Goal: Task Accomplishment & Management: Manage account settings

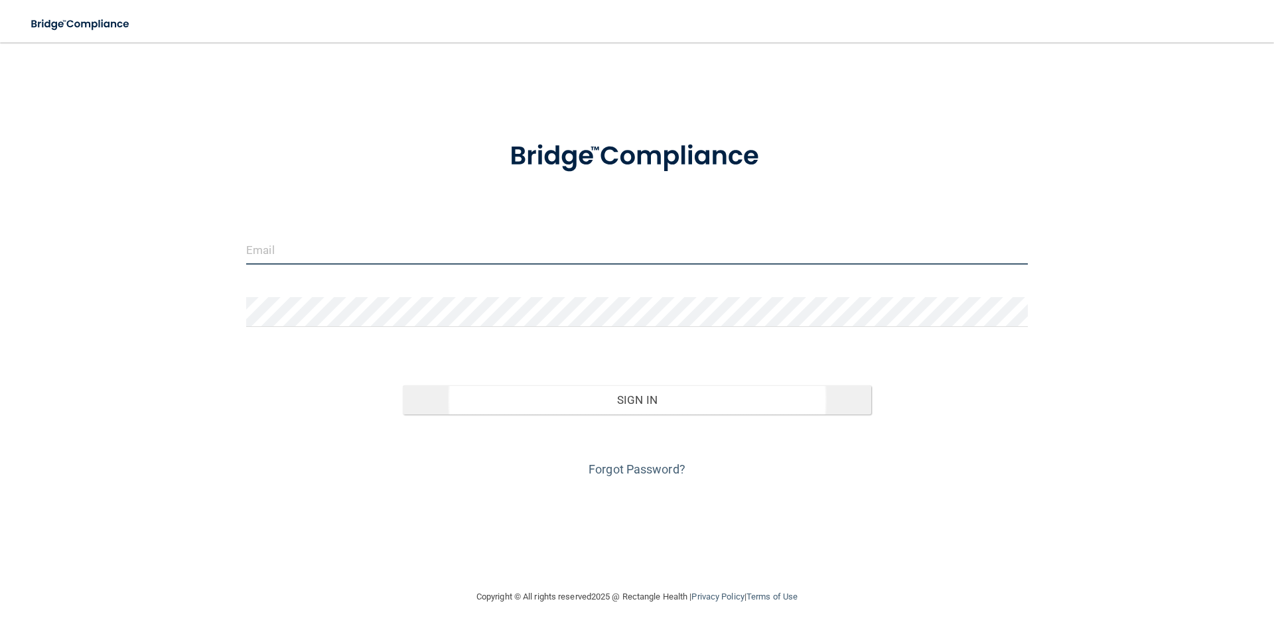
type input "[PERSON_NAME][EMAIL_ADDRESS][DOMAIN_NAME]"
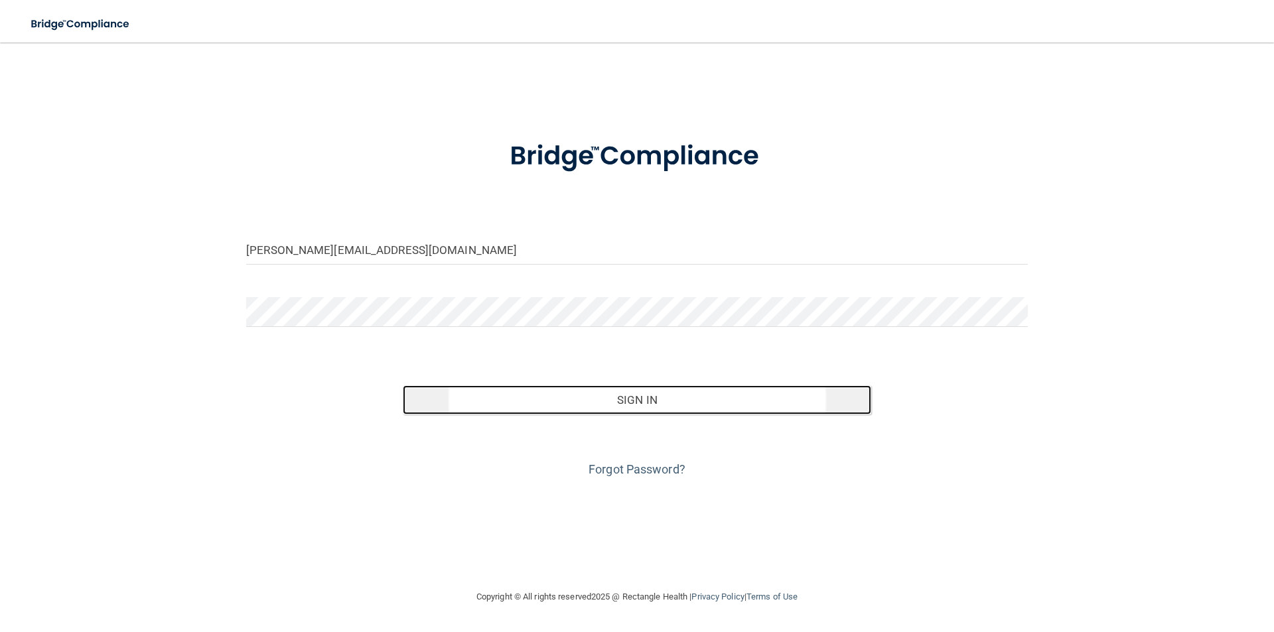
click at [539, 401] on button "Sign In" at bounding box center [637, 399] width 469 height 29
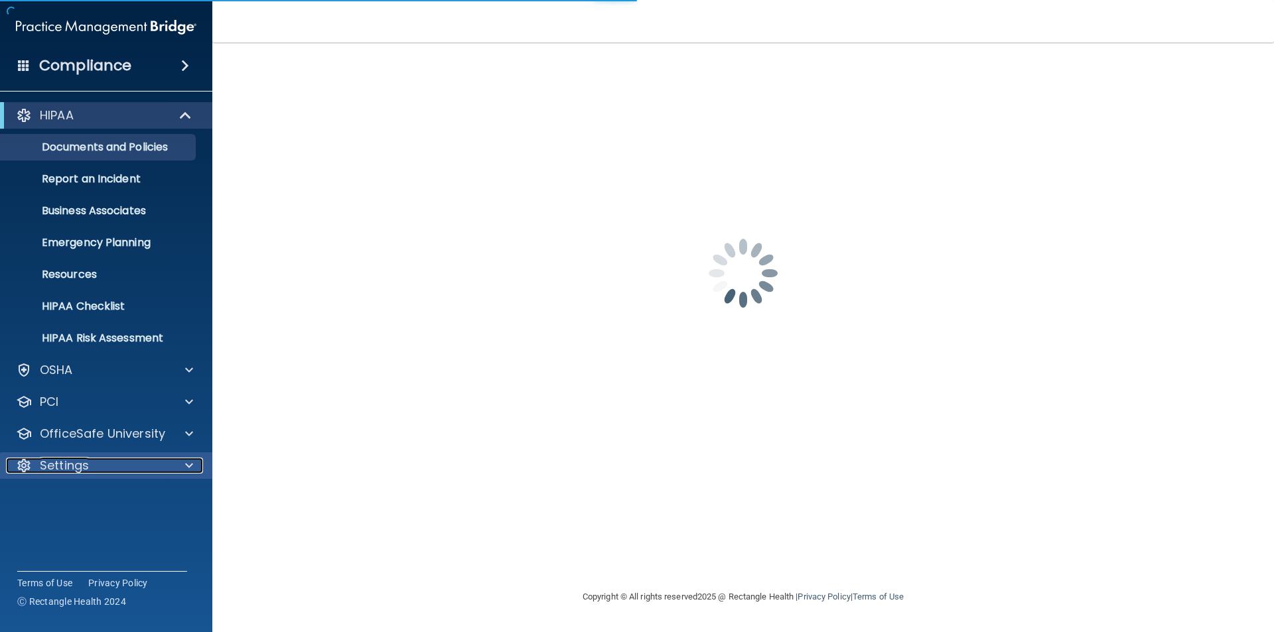
click at [155, 461] on div "Settings" at bounding box center [88, 466] width 165 height 16
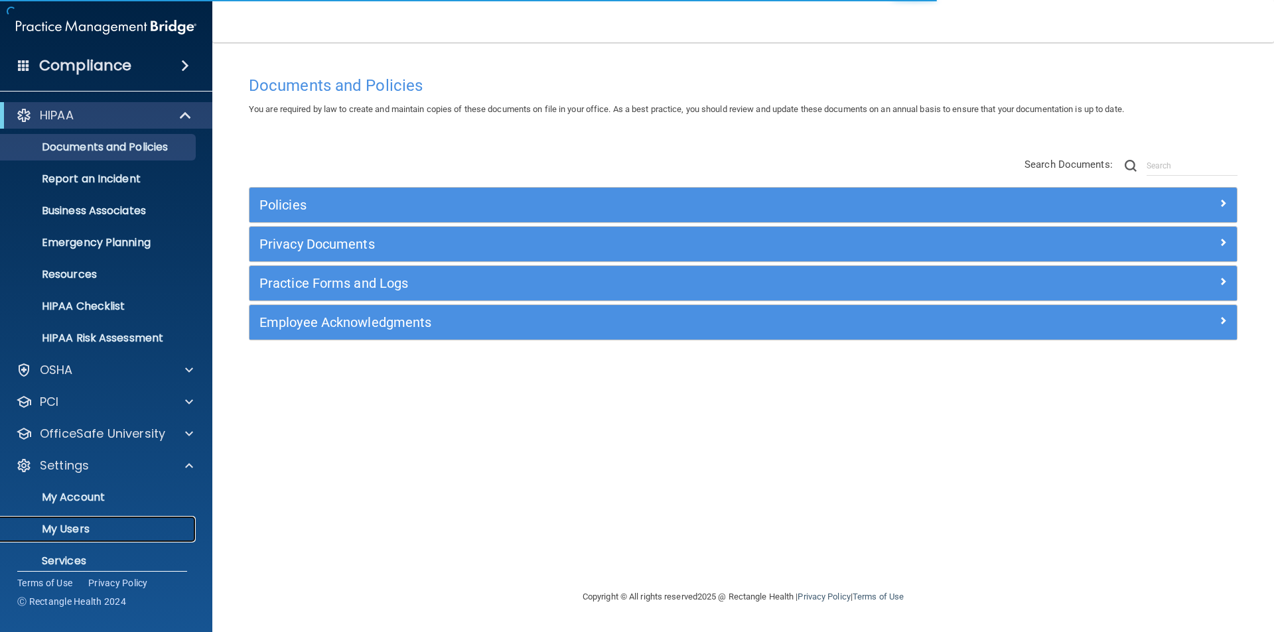
click at [127, 532] on p "My Users" at bounding box center [99, 529] width 181 height 13
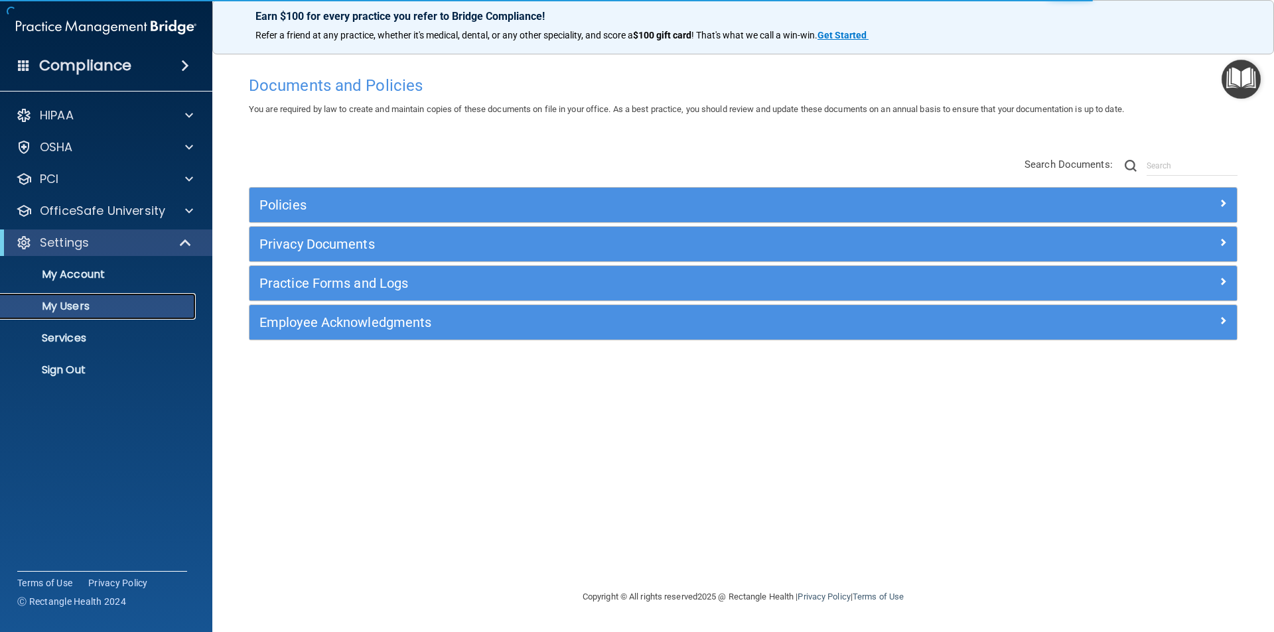
select select "20"
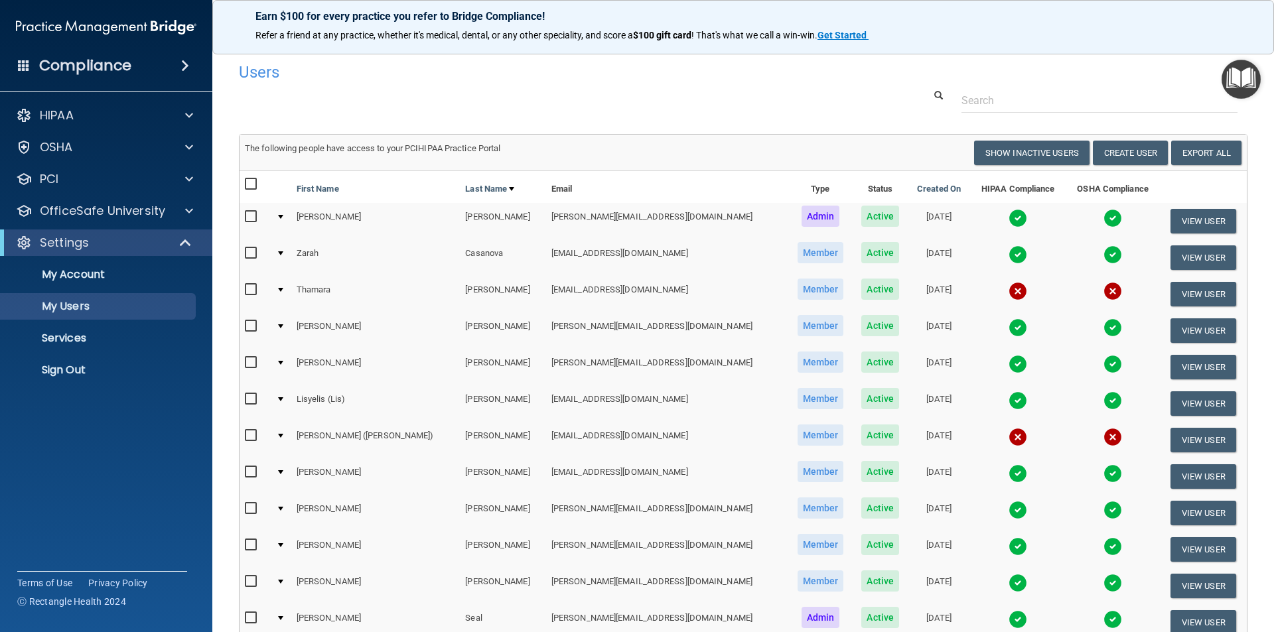
click at [251, 287] on input "checkbox" at bounding box center [252, 290] width 15 height 11
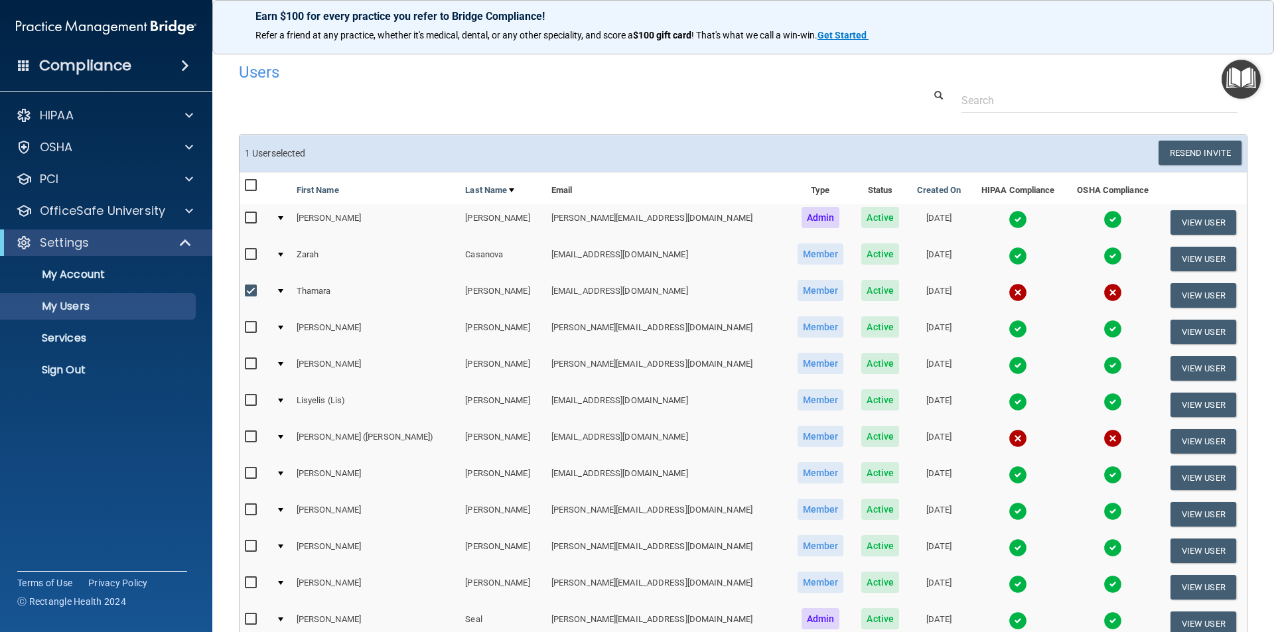
click at [251, 287] on input "checkbox" at bounding box center [252, 291] width 15 height 11
checkbox input "false"
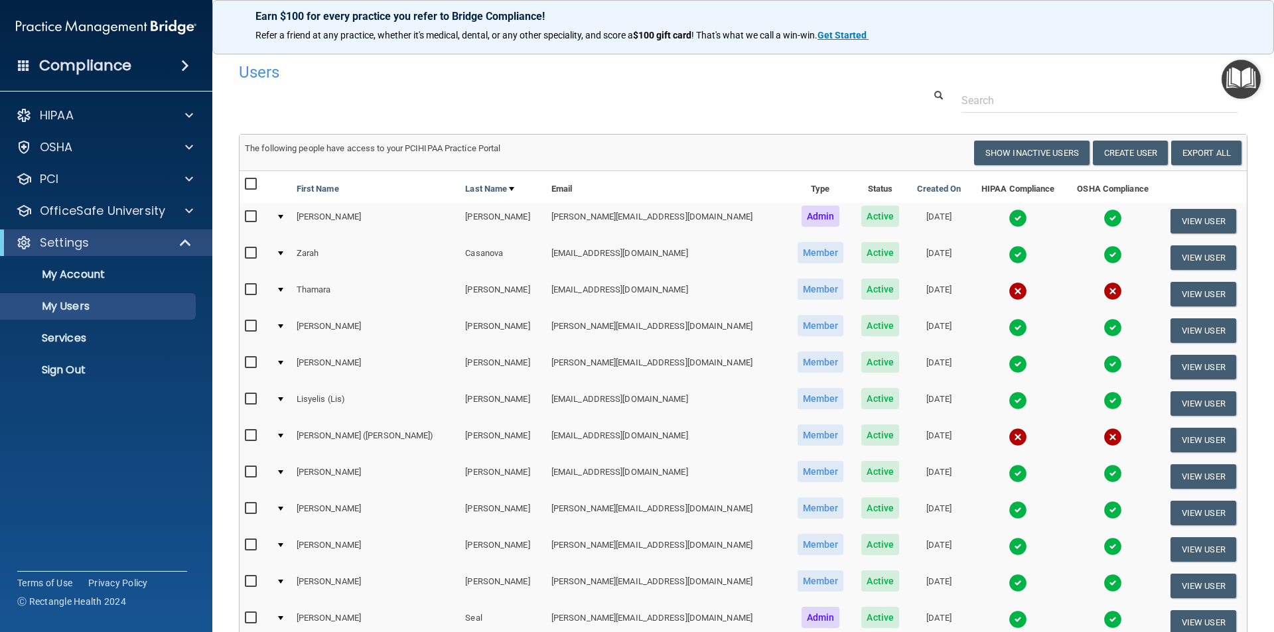
click at [283, 291] on div at bounding box center [280, 290] width 5 height 4
click at [289, 288] on td at bounding box center [281, 294] width 21 height 36
click at [283, 288] on div at bounding box center [280, 290] width 5 height 4
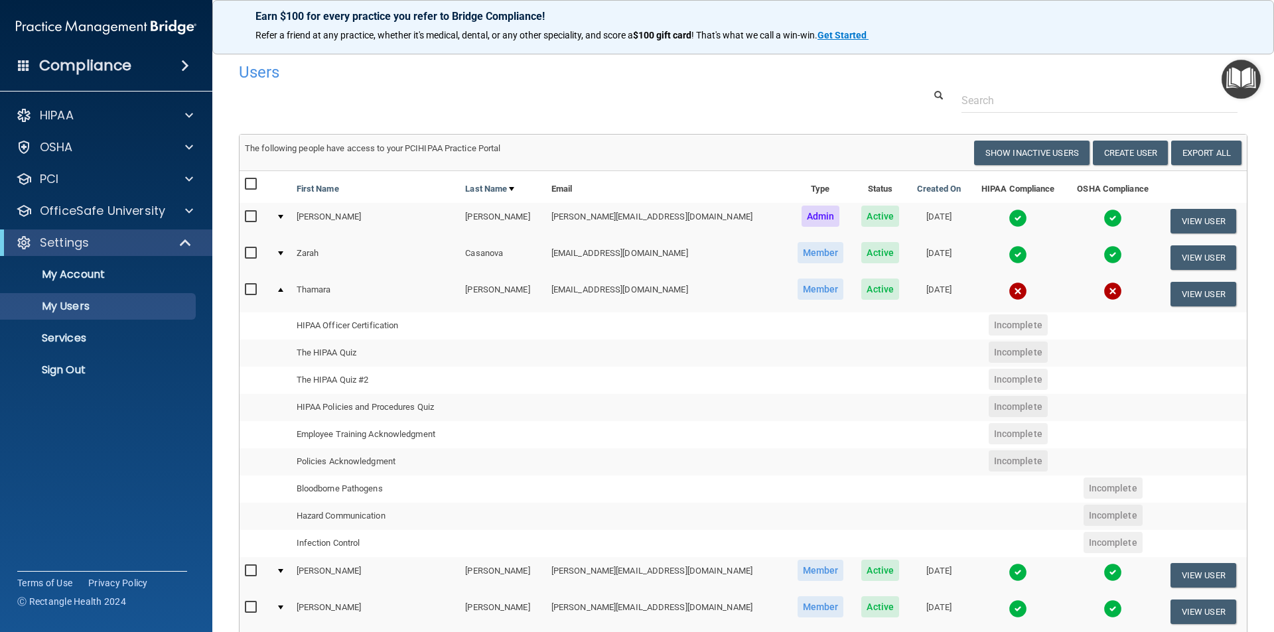
scroll to position [66, 0]
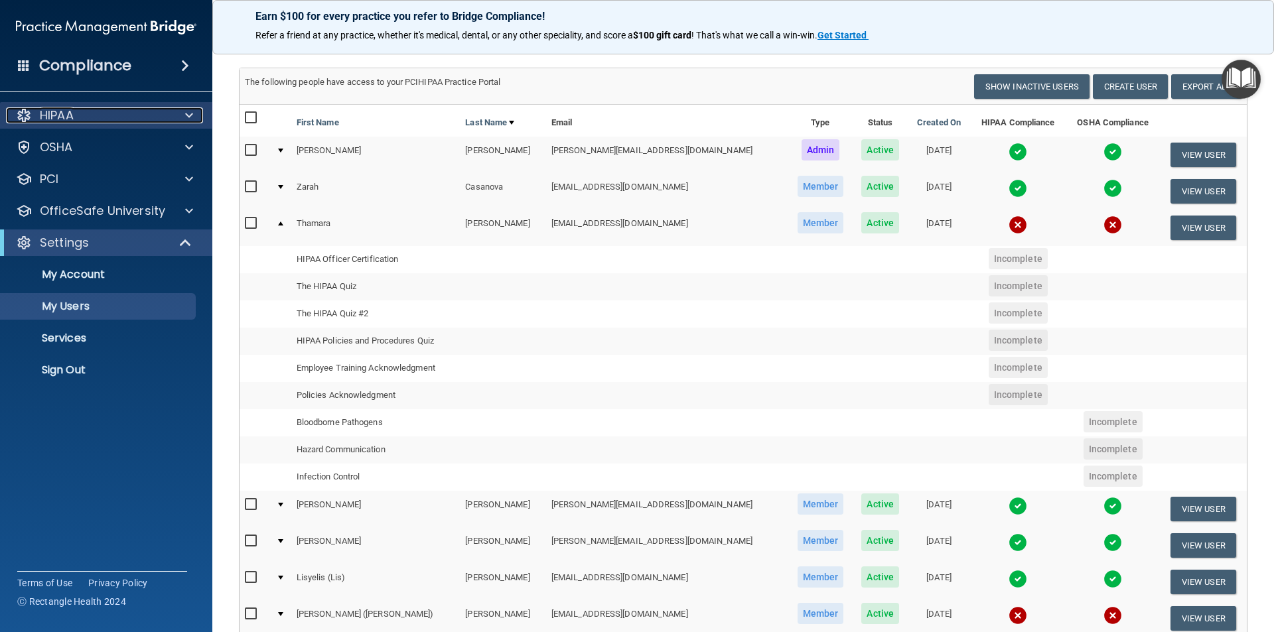
click at [157, 120] on div "HIPAA" at bounding box center [88, 115] width 165 height 16
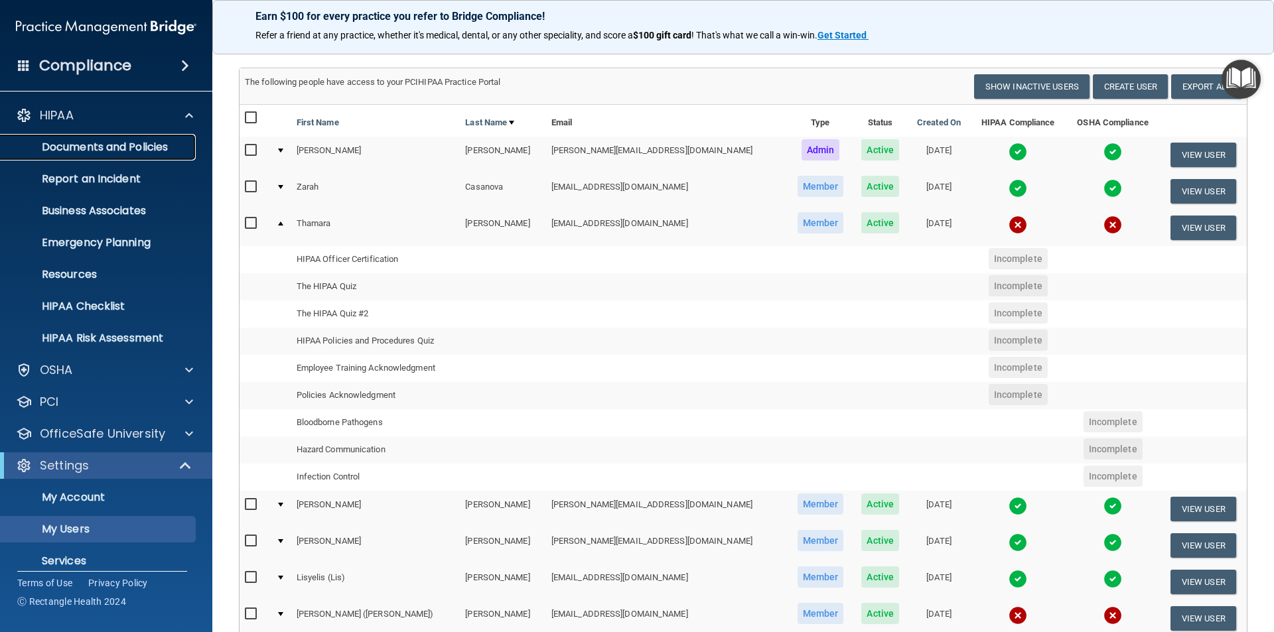
click at [94, 143] on p "Documents and Policies" at bounding box center [99, 147] width 181 height 13
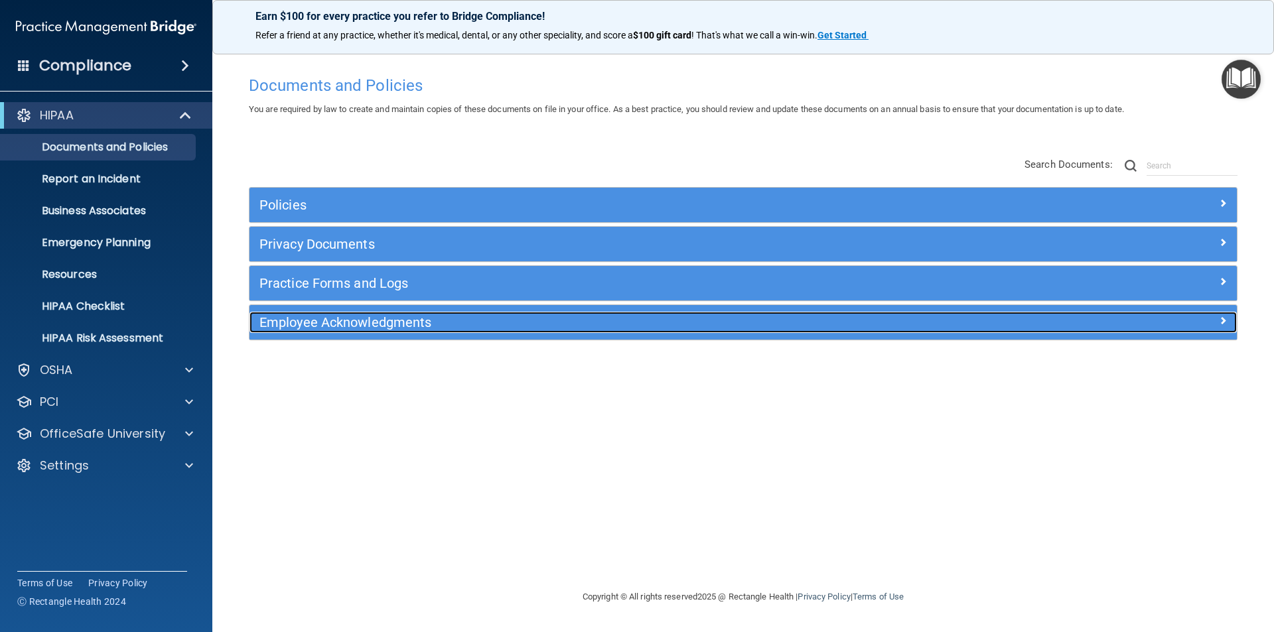
click at [374, 330] on div "Employee Acknowledgments" at bounding box center [619, 322] width 740 height 21
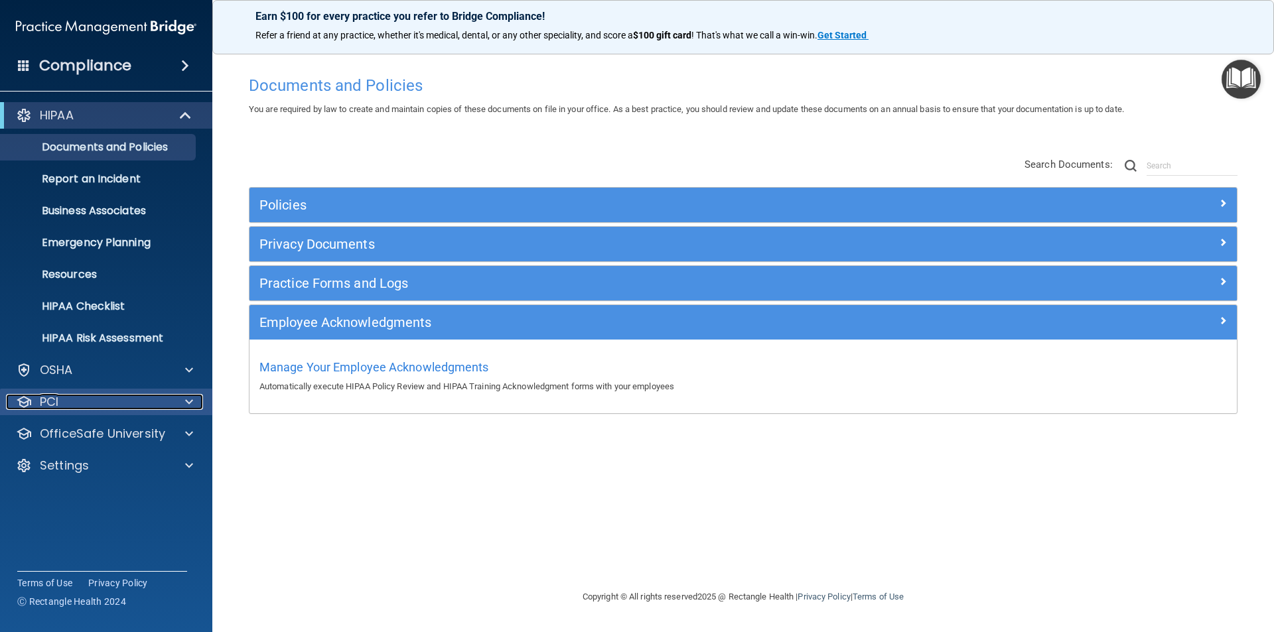
click at [169, 409] on div "PCI" at bounding box center [88, 402] width 165 height 16
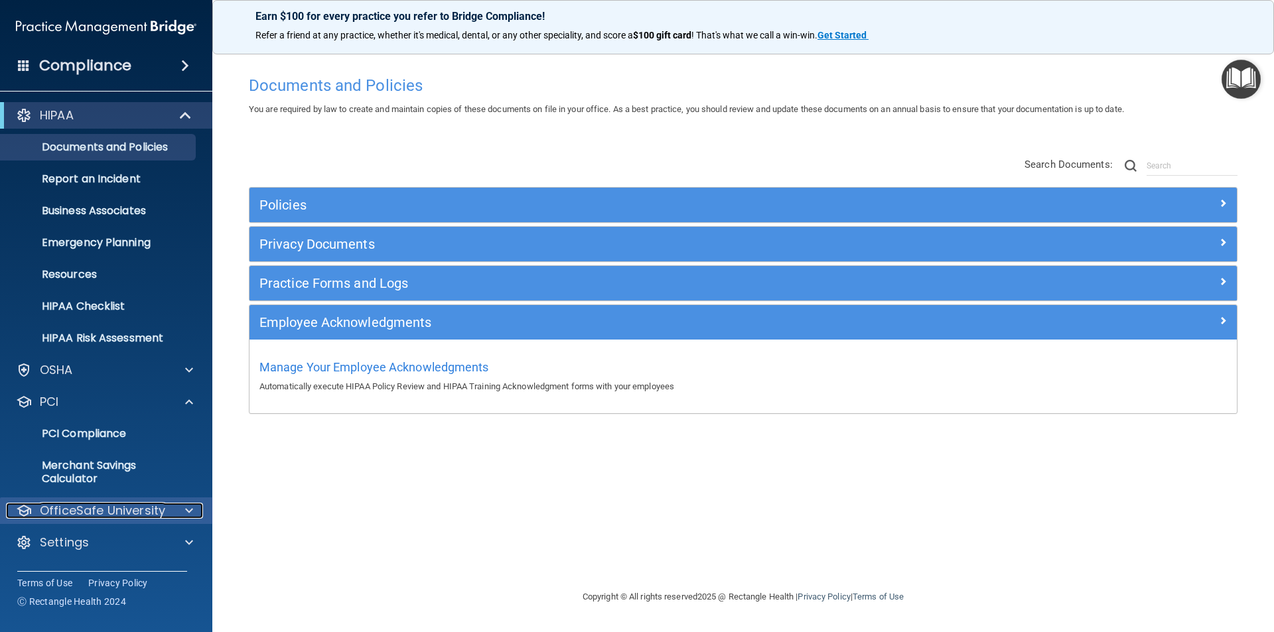
click at [172, 517] on div at bounding box center [186, 511] width 33 height 16
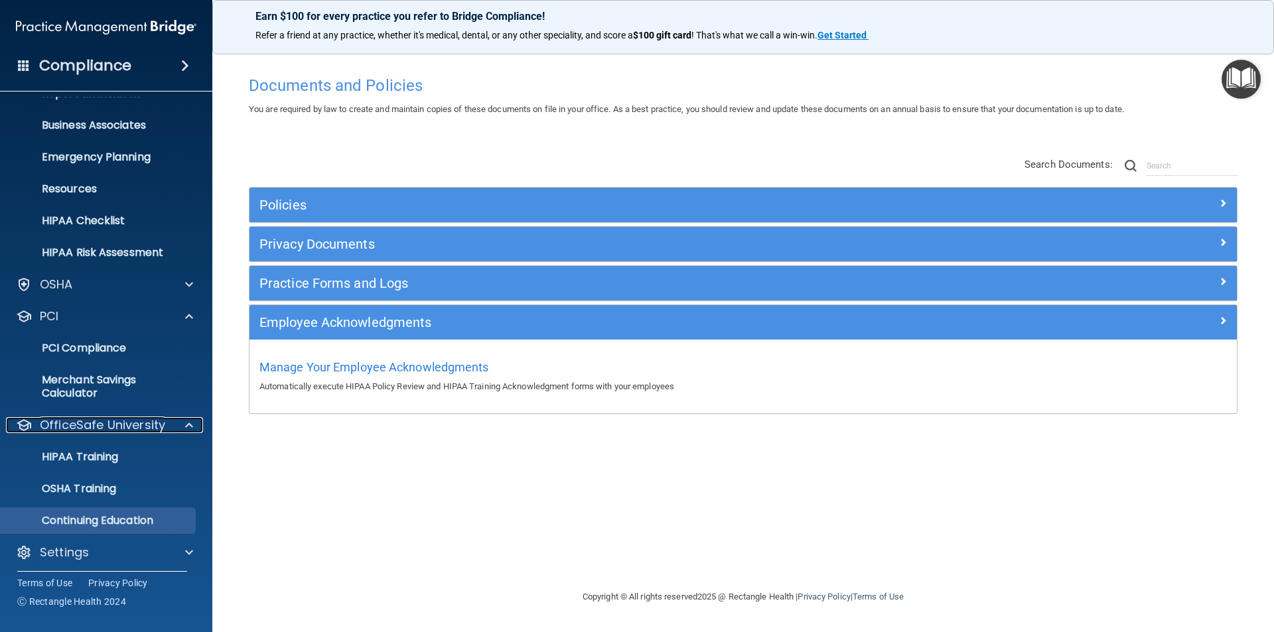
scroll to position [91, 0]
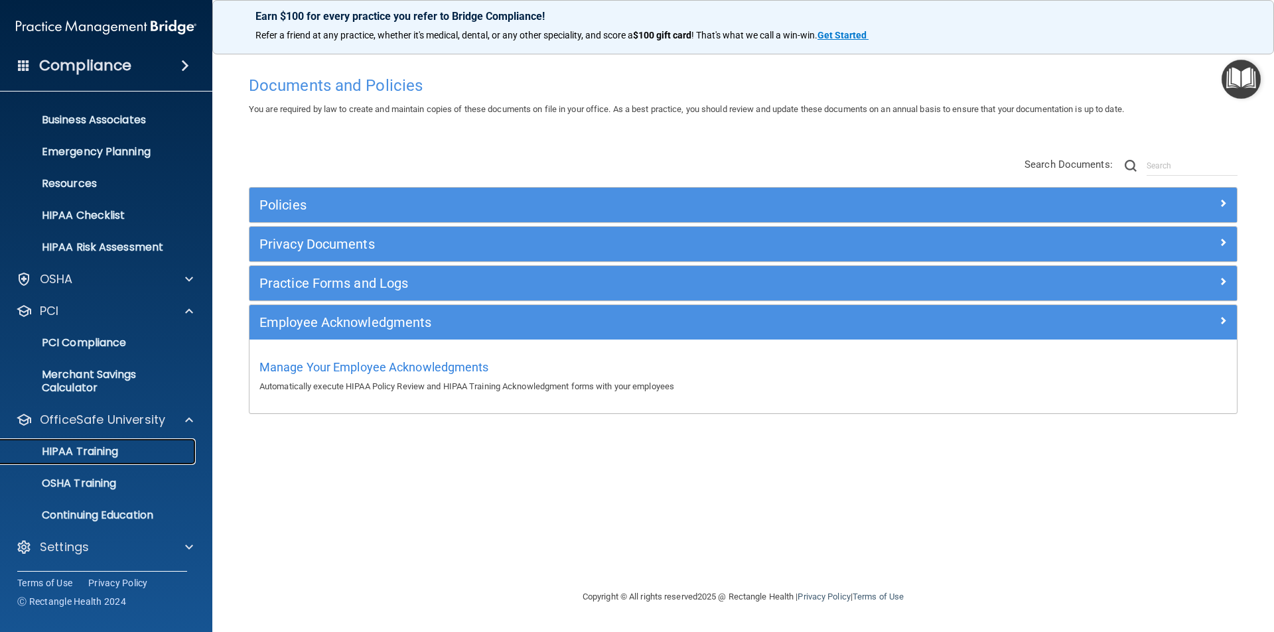
click at [78, 448] on p "HIPAA Training" at bounding box center [63, 451] width 109 height 13
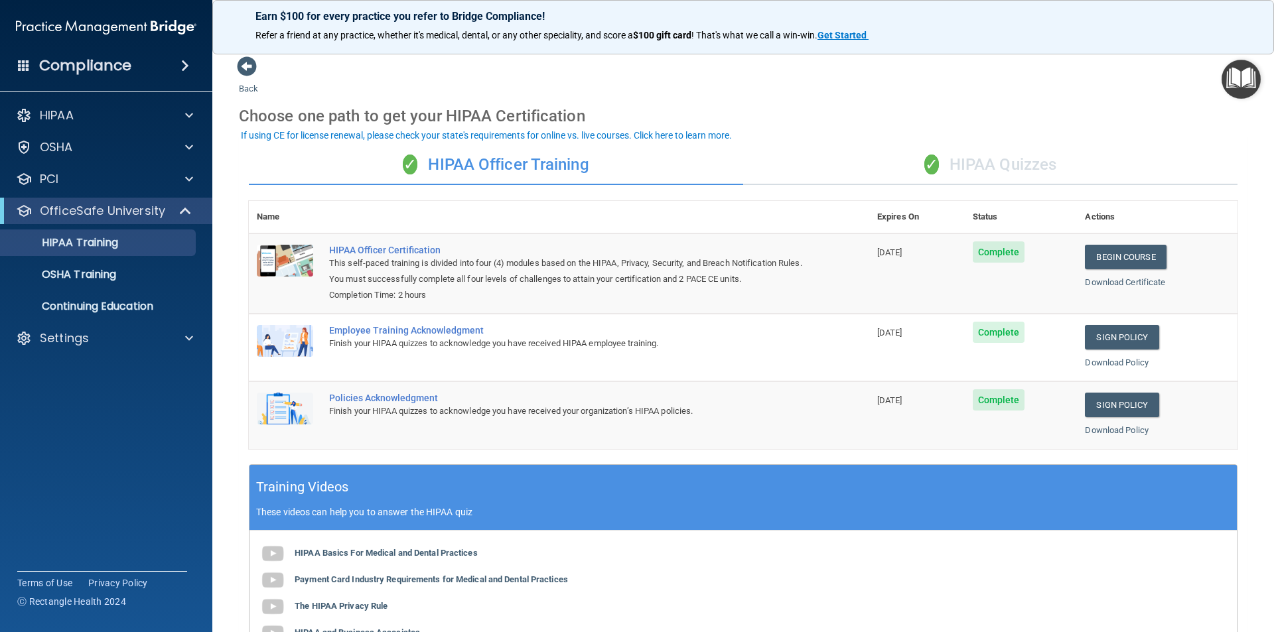
click at [1002, 161] on div "✓ HIPAA Quizzes" at bounding box center [990, 165] width 494 height 40
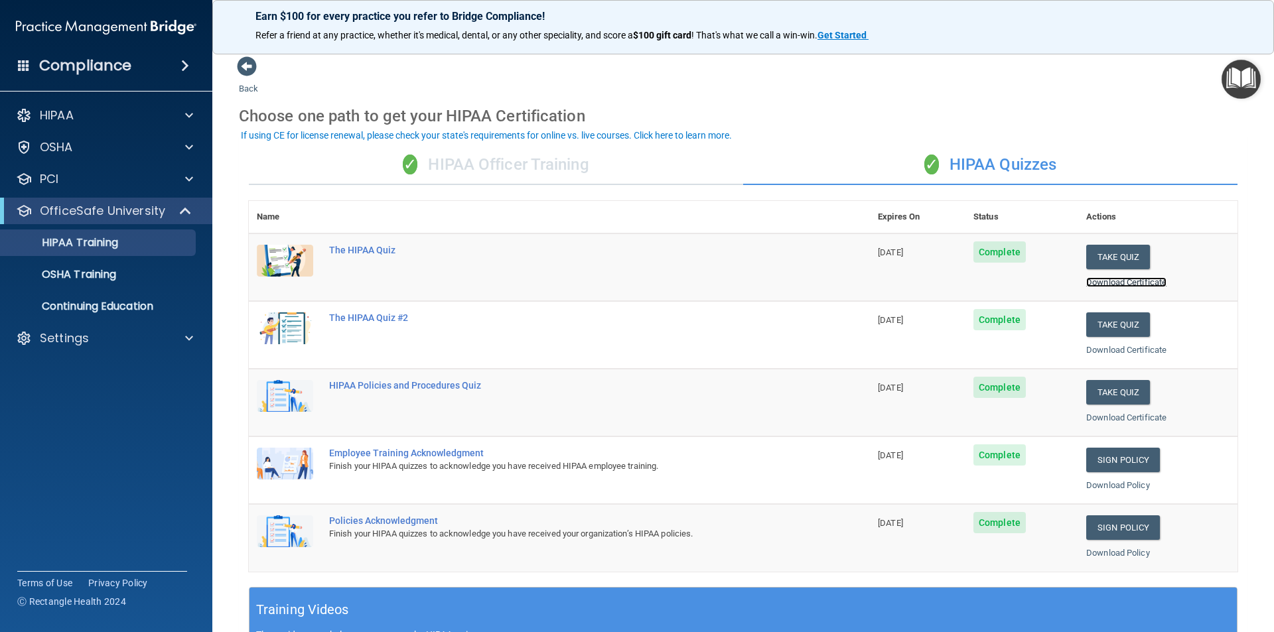
click at [1144, 279] on link "Download Certificate" at bounding box center [1126, 282] width 80 height 10
